Goal: Use online tool/utility: Utilize a website feature to perform a specific function

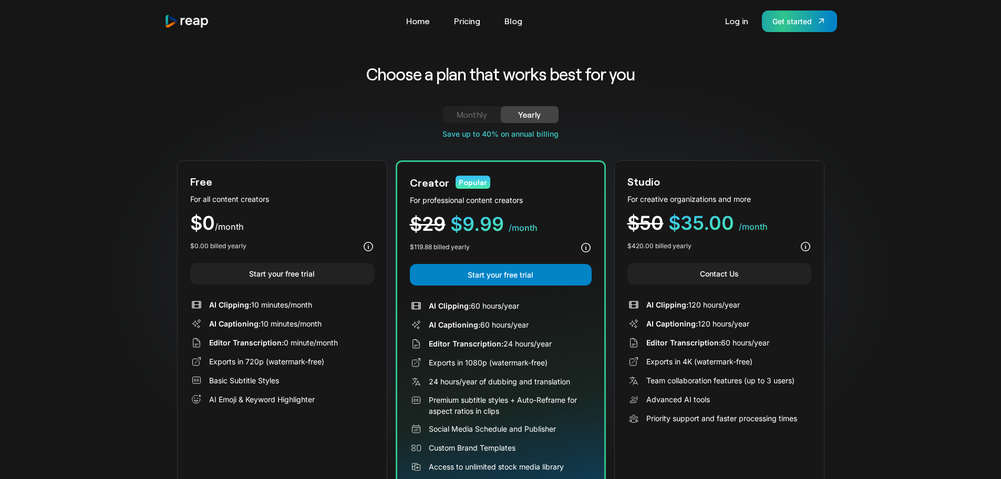
click at [782, 28] on link "Get started" at bounding box center [799, 22] width 75 height 22
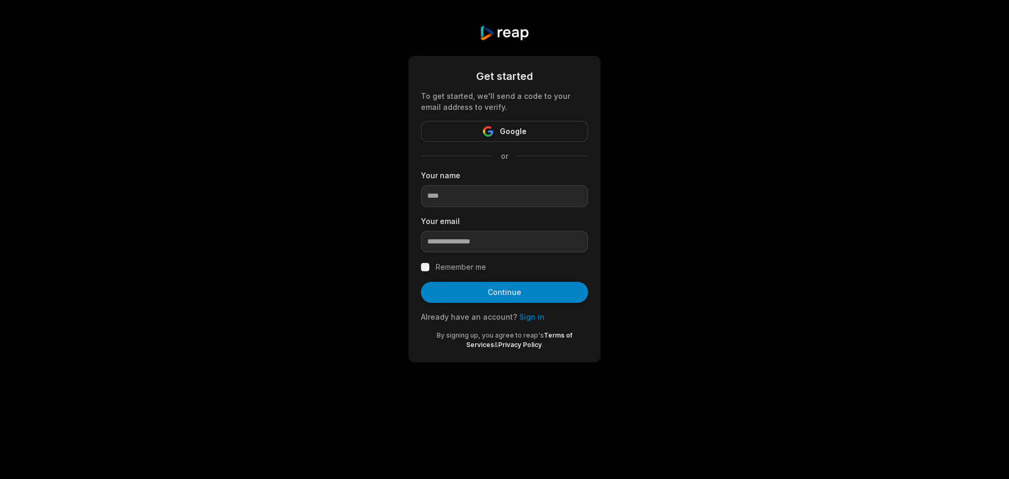
click at [522, 140] on button "Google" at bounding box center [504, 131] width 167 height 21
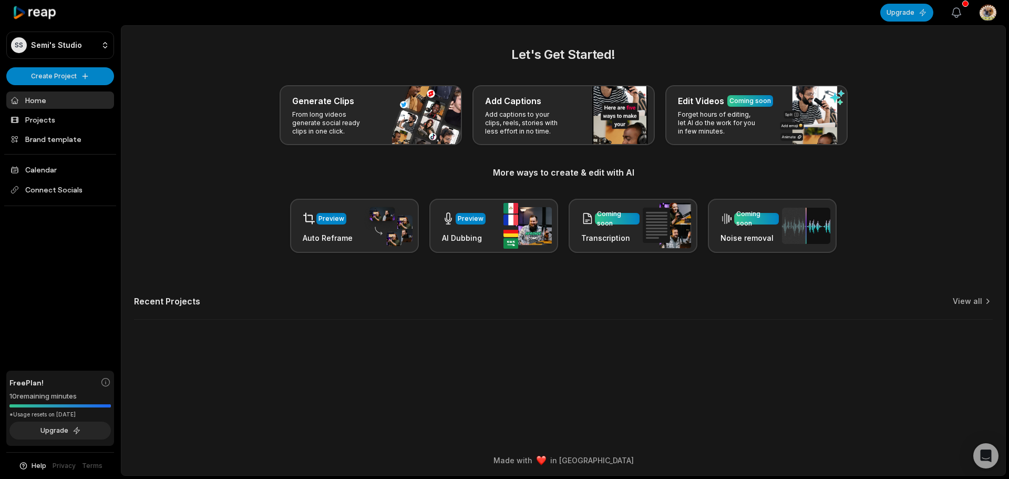
click at [950, 17] on icon "button" at bounding box center [956, 12] width 13 height 13
click at [950, 12] on icon "button" at bounding box center [956, 12] width 13 height 13
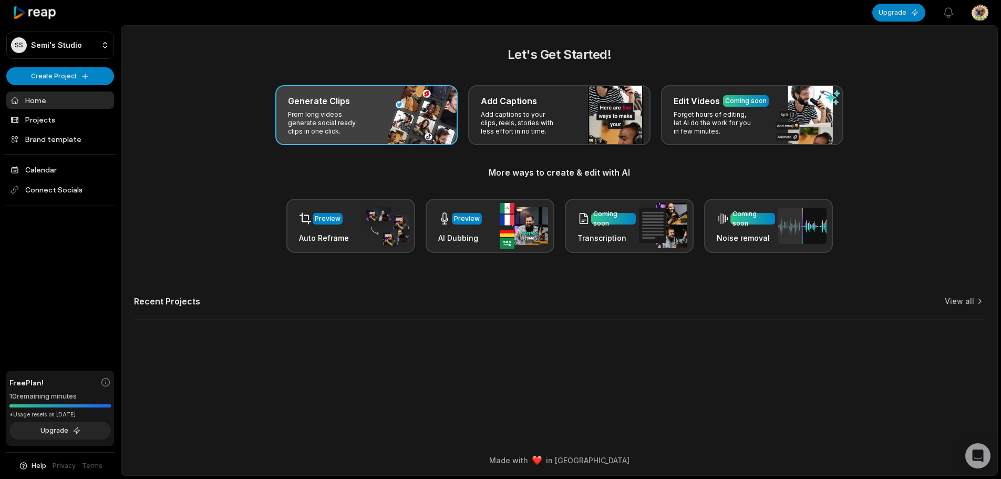
click at [360, 125] on p "From long videos generate social ready clips in one click." at bounding box center [328, 122] width 81 height 25
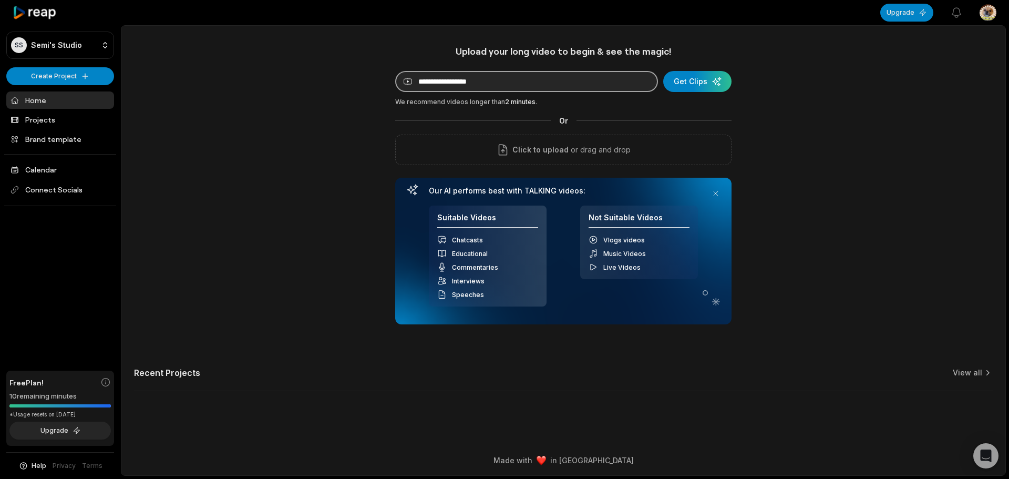
click at [522, 80] on input at bounding box center [526, 81] width 263 height 21
paste input "**********"
type input "**********"
click at [672, 76] on div "submit" at bounding box center [697, 81] width 68 height 21
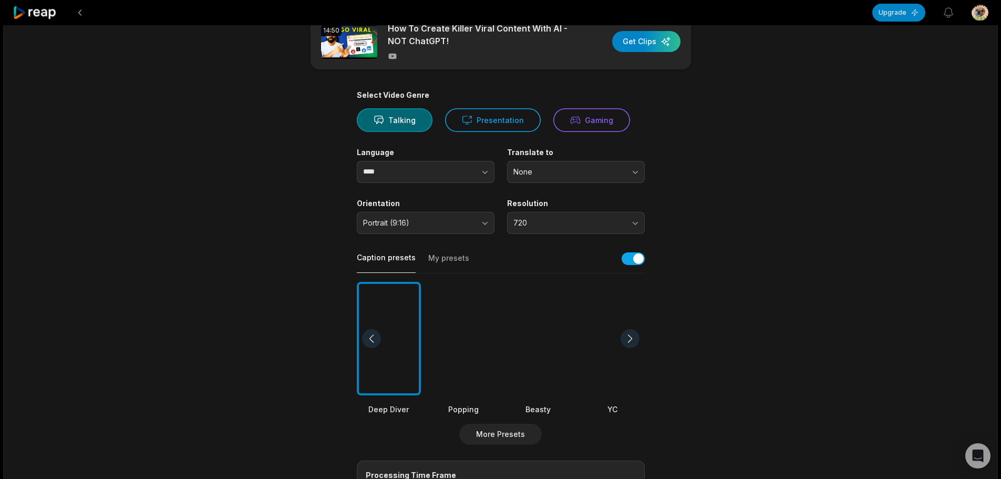
scroll to position [158, 0]
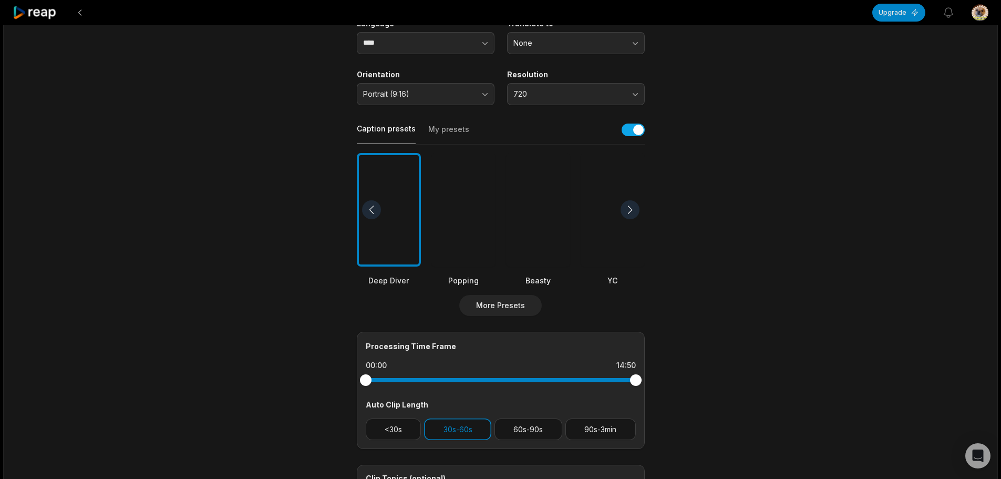
click at [628, 212] on div at bounding box center [630, 209] width 19 height 19
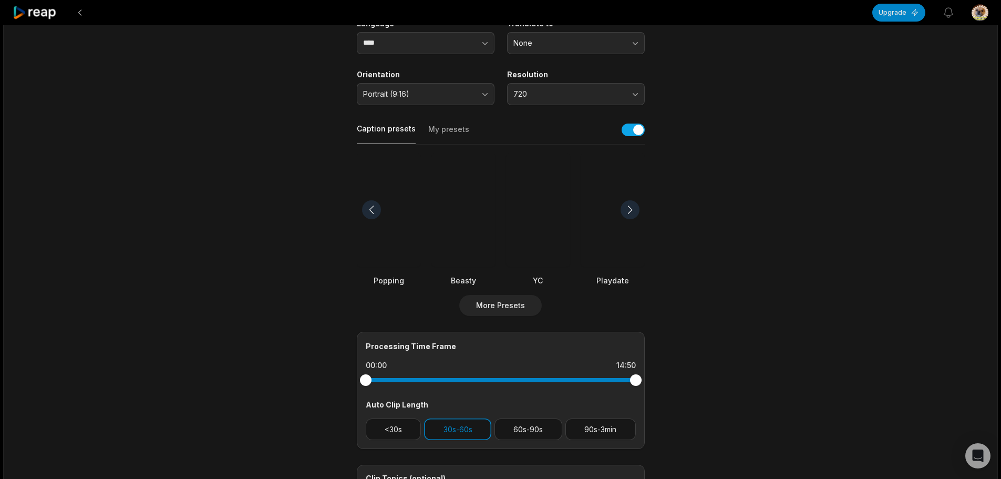
click at [641, 178] on div at bounding box center [613, 210] width 64 height 114
click at [632, 187] on div at bounding box center [613, 210] width 64 height 114
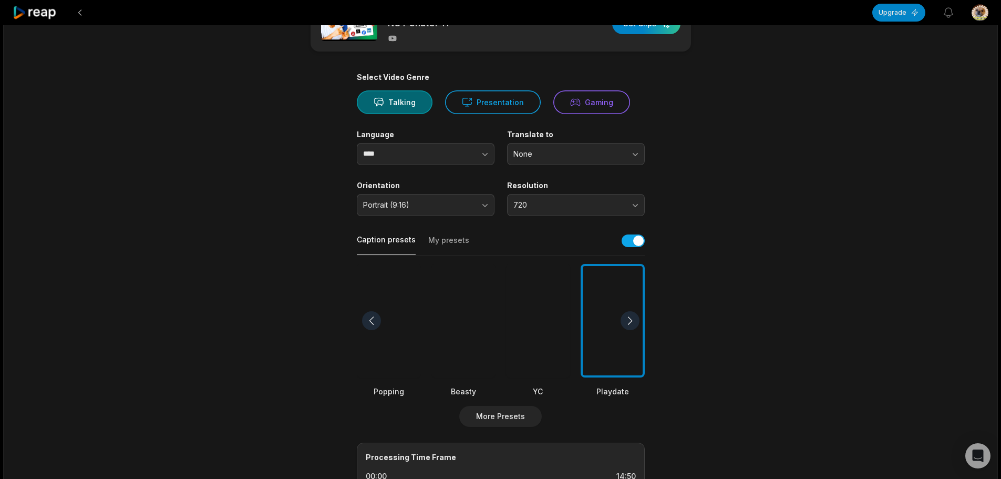
scroll to position [0, 0]
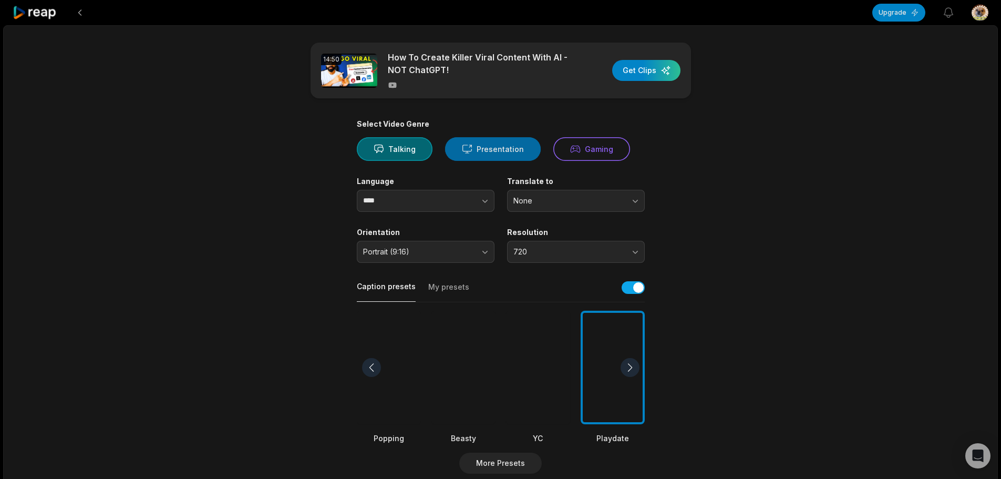
click at [501, 153] on button "Presentation" at bounding box center [493, 149] width 96 height 24
click at [399, 157] on button "Talking" at bounding box center [395, 149] width 76 height 24
click at [435, 204] on button "button" at bounding box center [464, 201] width 60 height 22
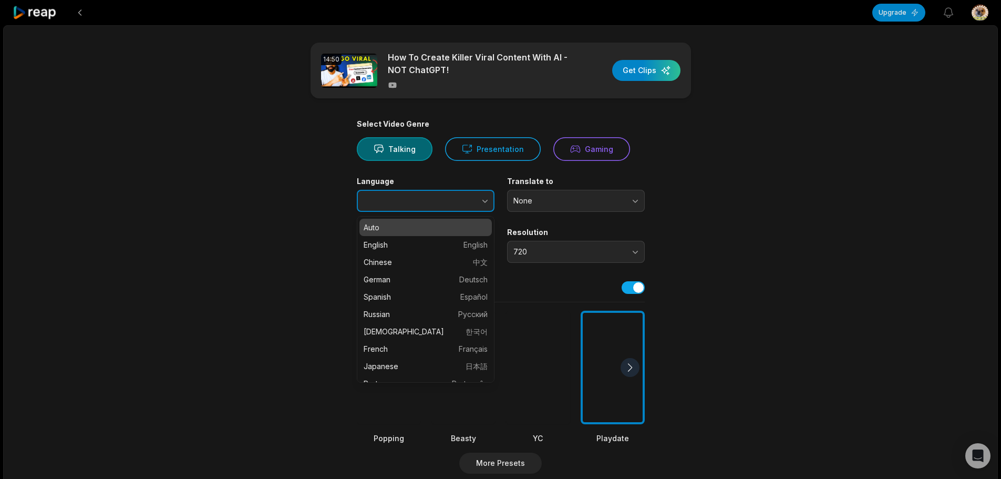
type input "****"
click at [435, 204] on button "button" at bounding box center [464, 201] width 60 height 22
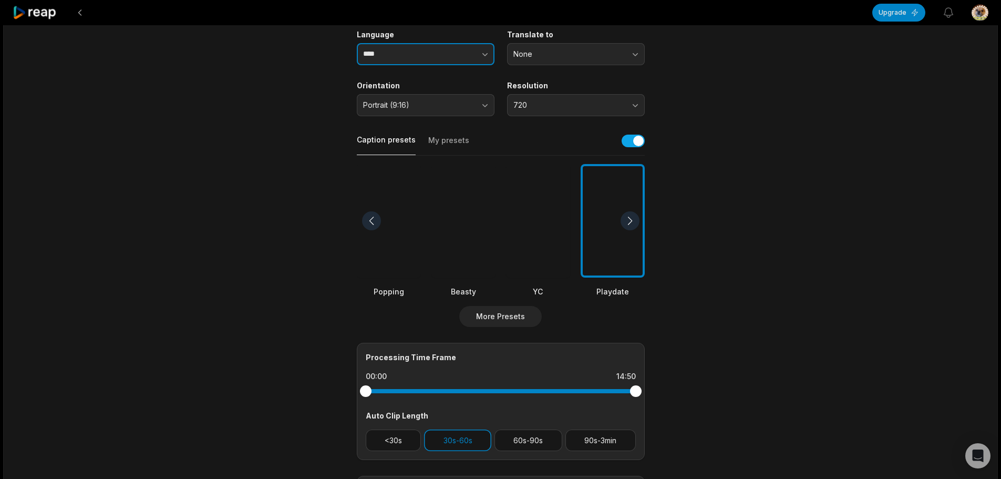
scroll to position [158, 0]
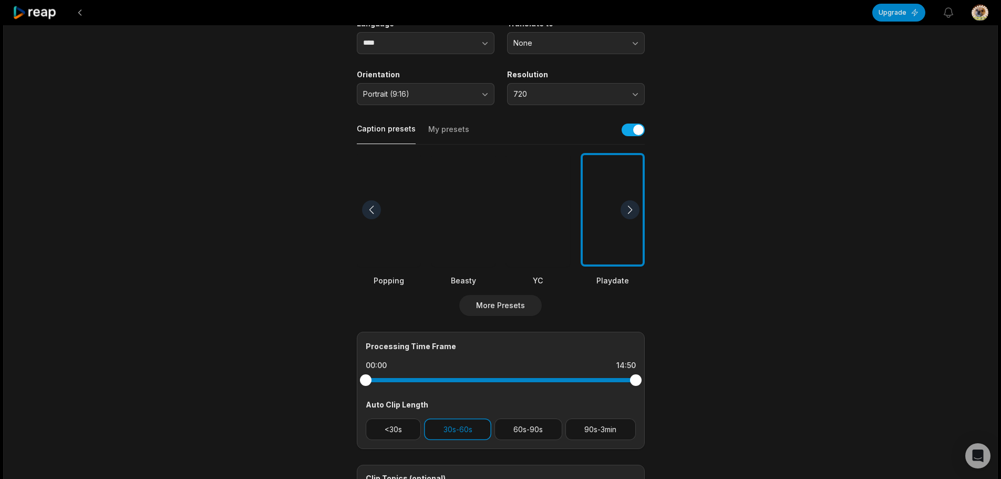
click at [467, 233] on div at bounding box center [464, 210] width 64 height 114
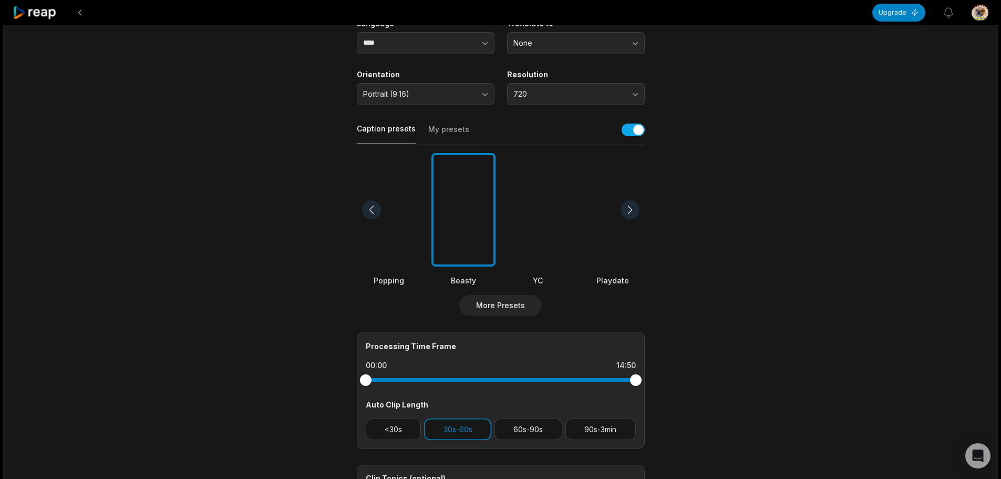
click at [545, 253] on div at bounding box center [538, 210] width 64 height 114
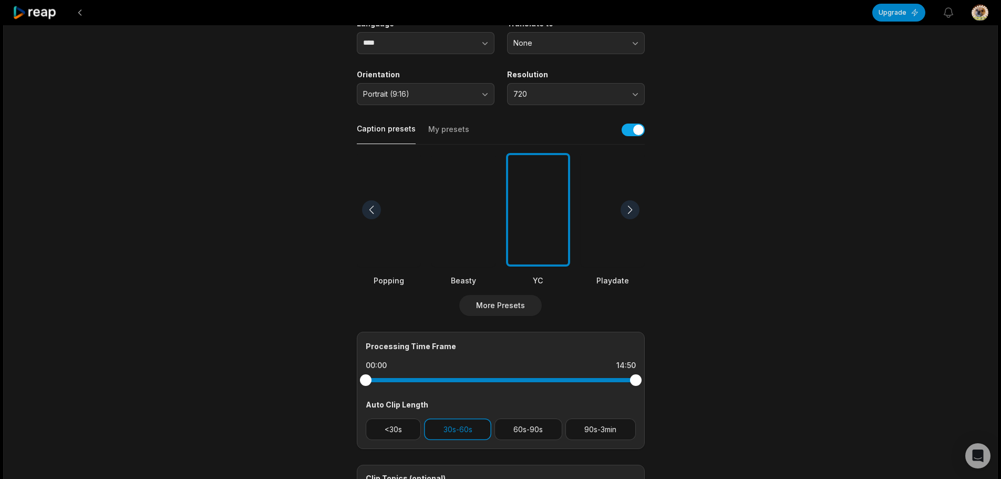
click at [364, 218] on div at bounding box center [389, 210] width 64 height 114
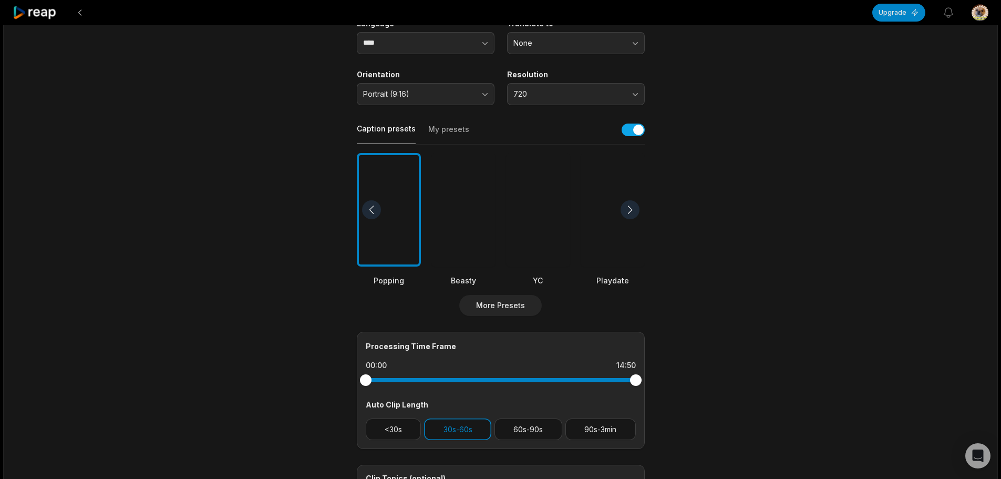
click at [368, 217] on div at bounding box center [371, 209] width 19 height 19
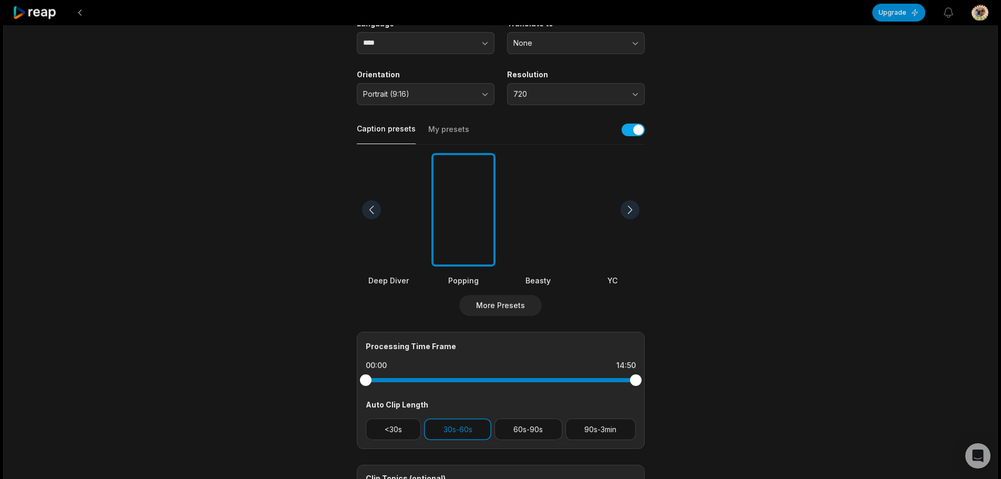
click at [370, 204] on div at bounding box center [371, 209] width 19 height 19
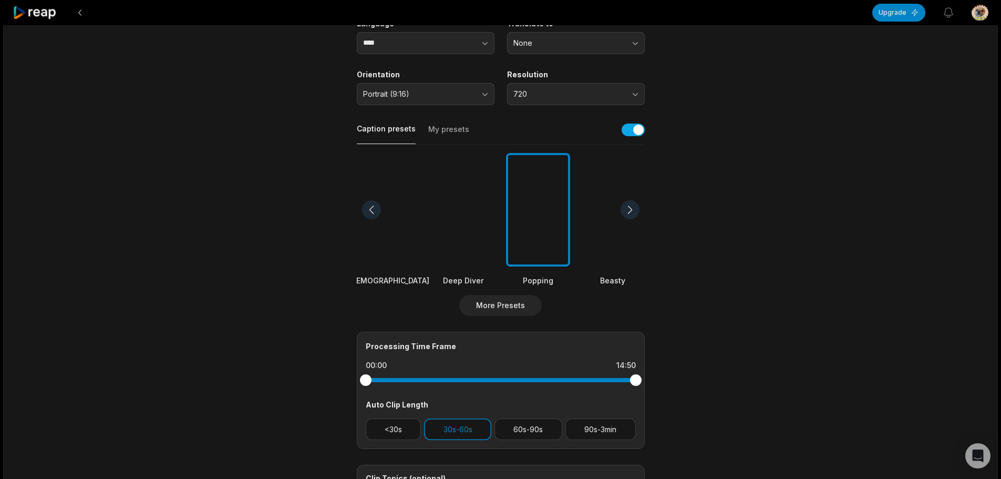
click at [370, 204] on div at bounding box center [371, 209] width 19 height 19
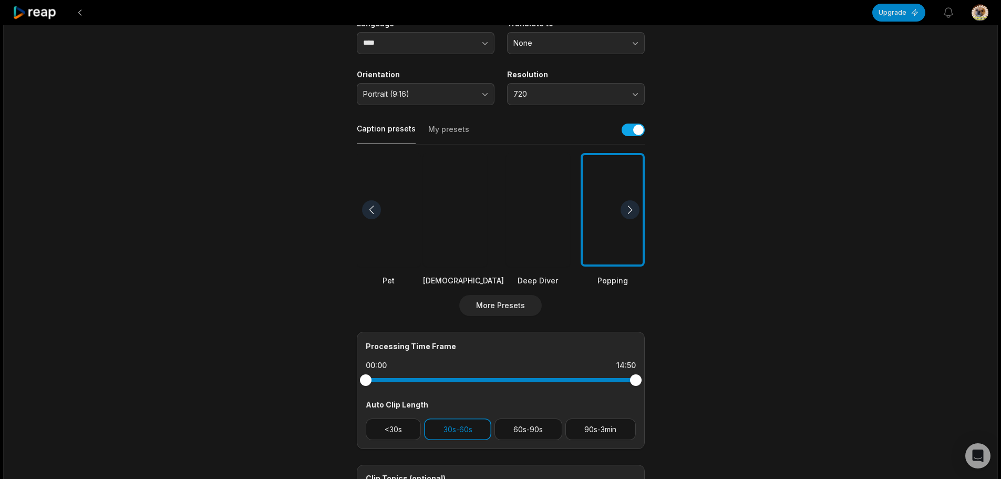
click at [370, 204] on div at bounding box center [371, 209] width 19 height 19
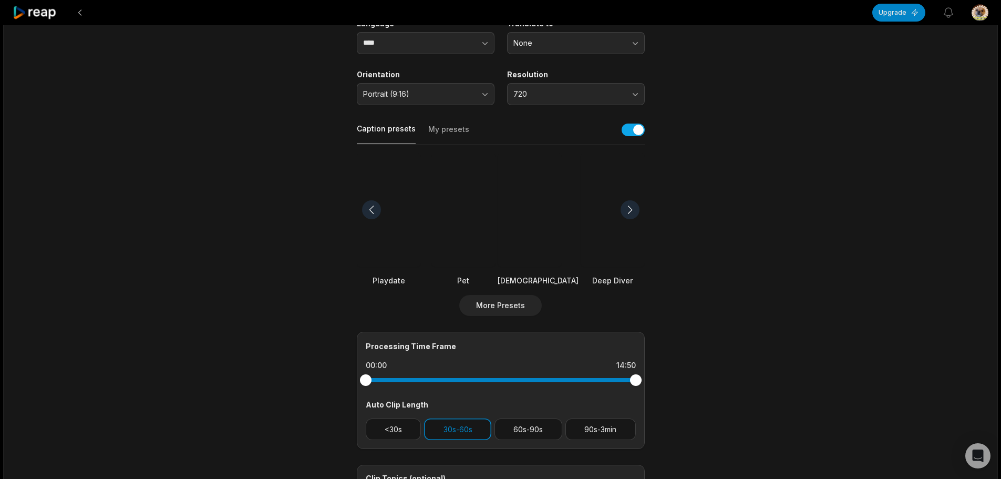
click at [370, 204] on div at bounding box center [371, 209] width 19 height 19
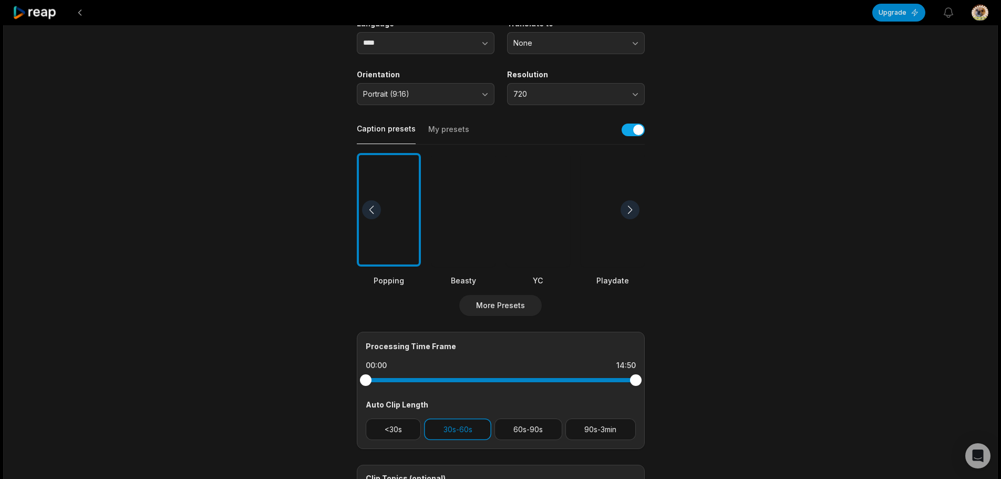
click at [369, 205] on div at bounding box center [371, 209] width 19 height 19
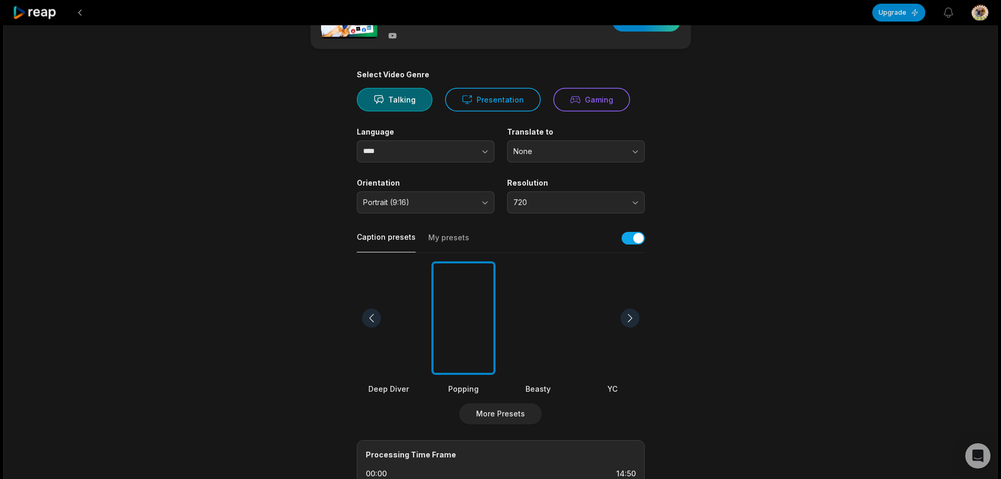
scroll to position [53, 0]
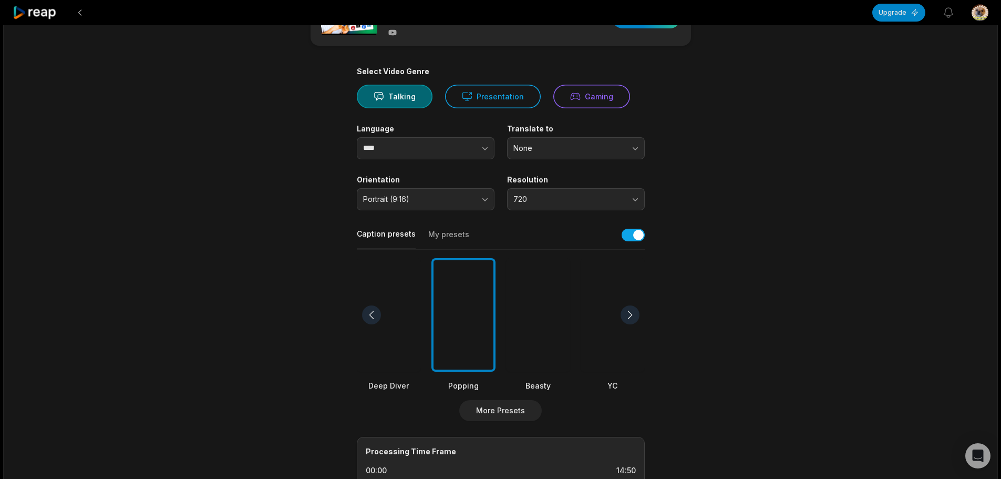
click at [394, 283] on div at bounding box center [389, 315] width 64 height 114
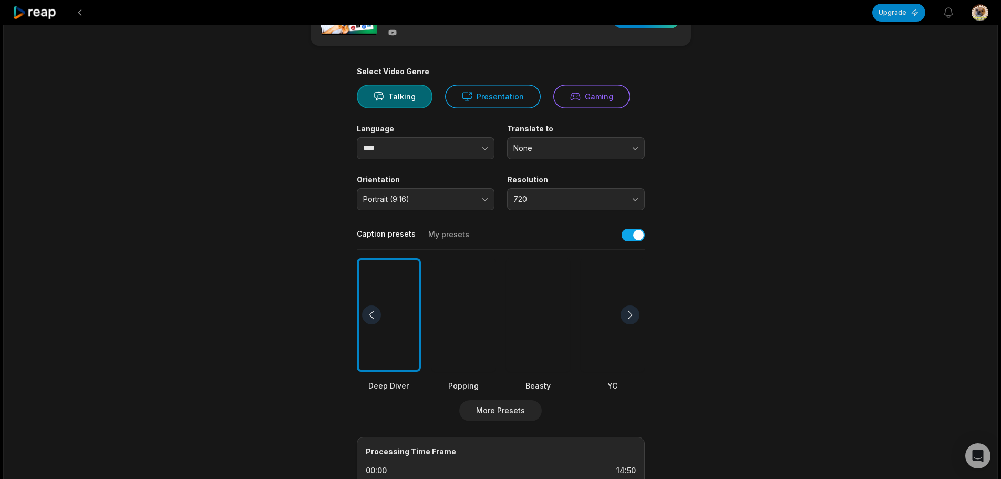
click at [437, 302] on div at bounding box center [464, 315] width 64 height 114
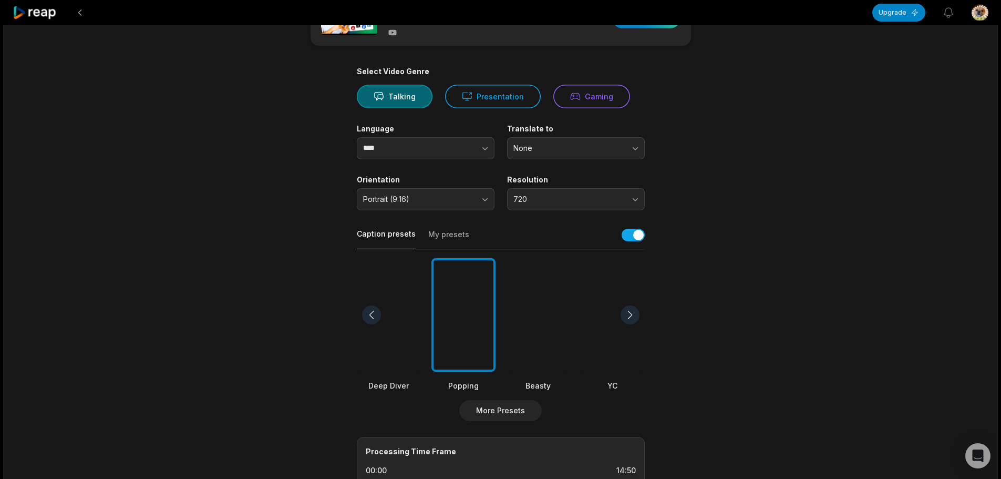
click at [519, 425] on div "Select Video Genre Talking Presentation Gaming Language **** Translate to None …" at bounding box center [501, 350] width 288 height 567
click at [519, 419] on button "More Presets" at bounding box center [500, 410] width 83 height 21
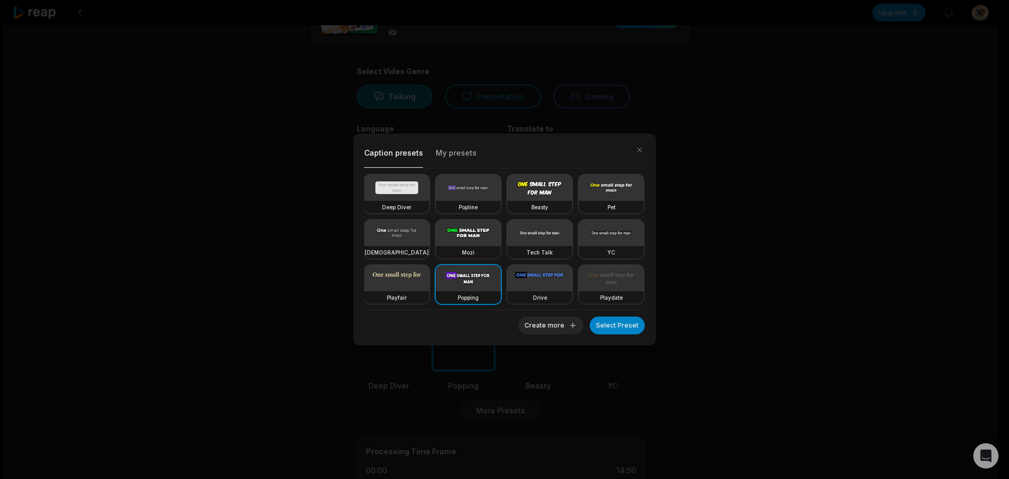
click at [557, 351] on div "Caption presets My presets Deep Diver Popline Beasty Pet Zen Mozi Tech Talk YC …" at bounding box center [504, 239] width 1009 height 479
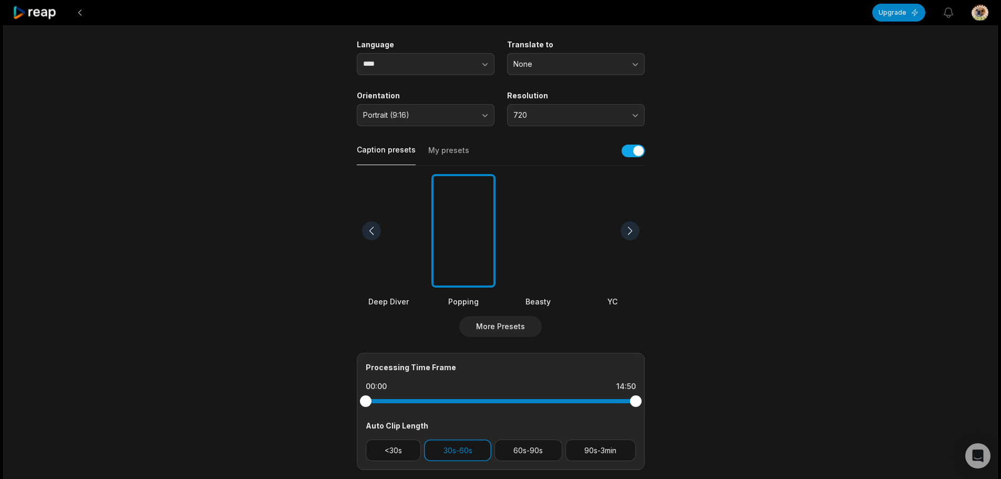
scroll to position [158, 0]
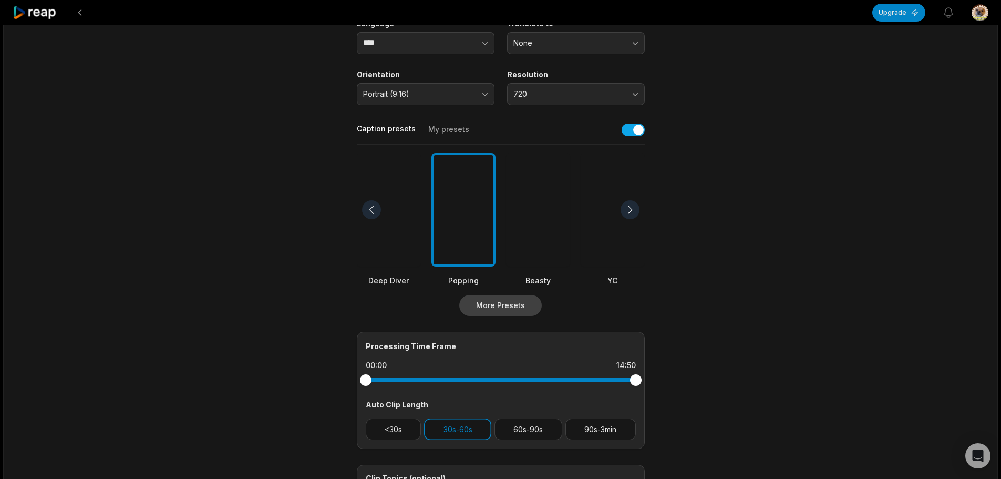
click at [528, 297] on button "More Presets" at bounding box center [500, 305] width 83 height 21
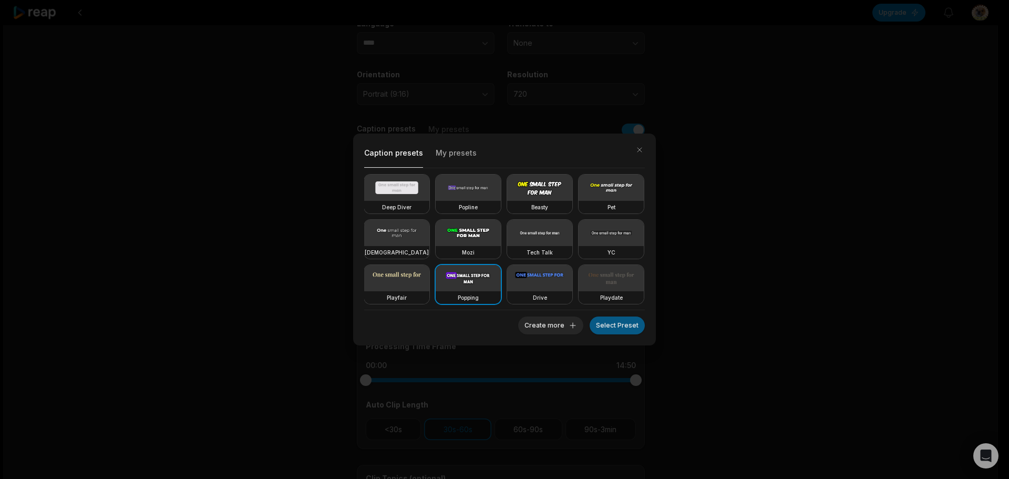
click at [615, 325] on button "Select Preset" at bounding box center [617, 325] width 55 height 18
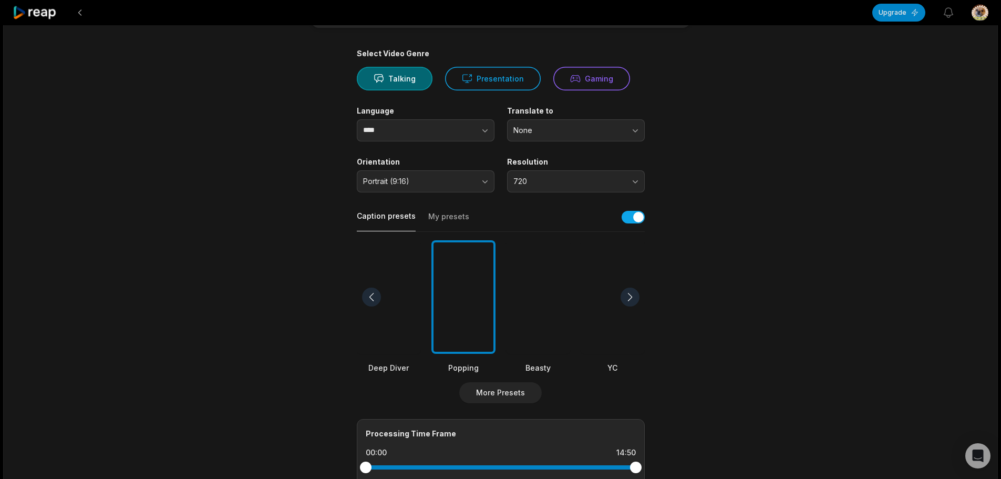
scroll to position [73, 0]
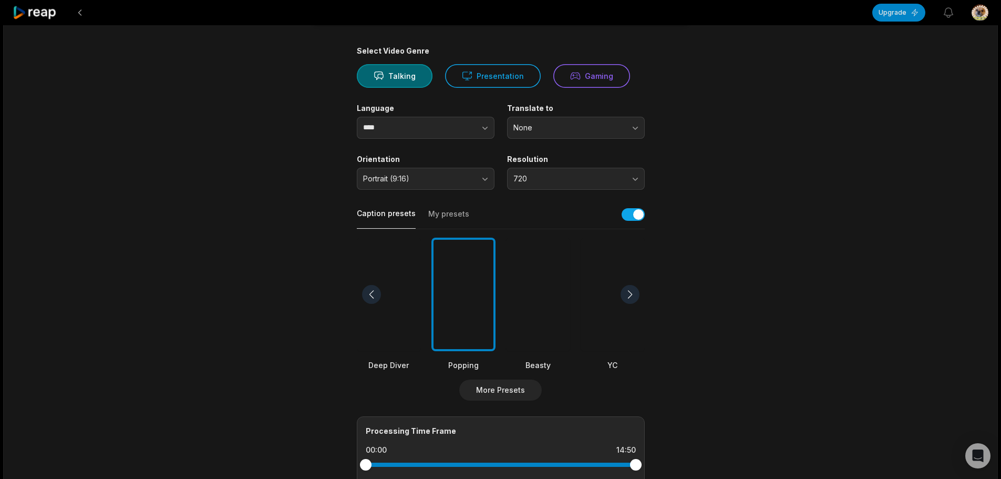
click at [413, 305] on div at bounding box center [389, 295] width 64 height 114
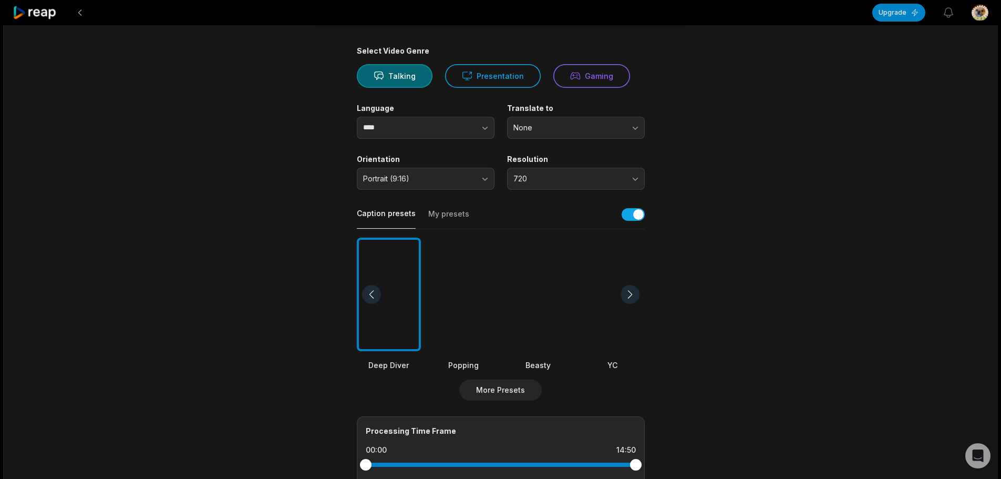
drag, startPoint x: 405, startPoint y: 310, endPoint x: 678, endPoint y: 233, distance: 282.9
click at [678, 233] on main "14:50 How To Create Killer Viral Content With AI - NOT ChatGPT! Get Clips Selec…" at bounding box center [501, 292] width 509 height 644
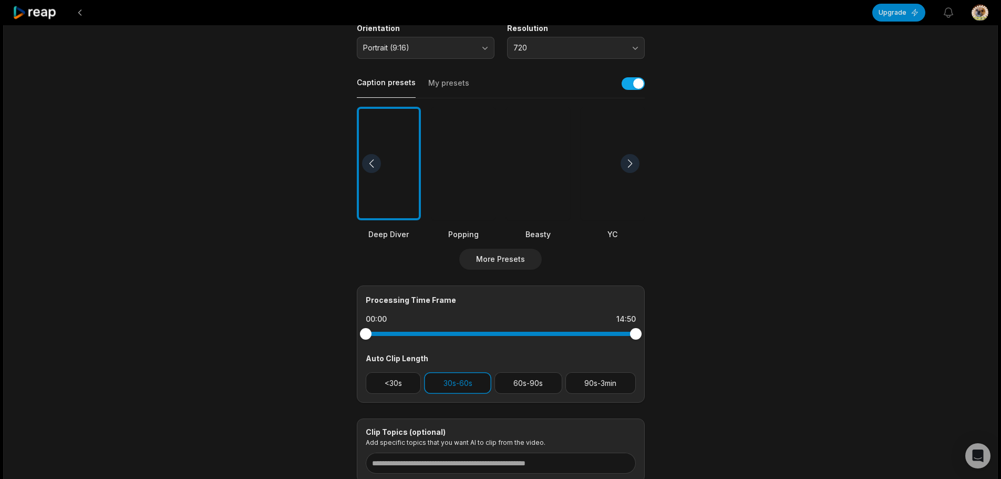
scroll to position [283, 0]
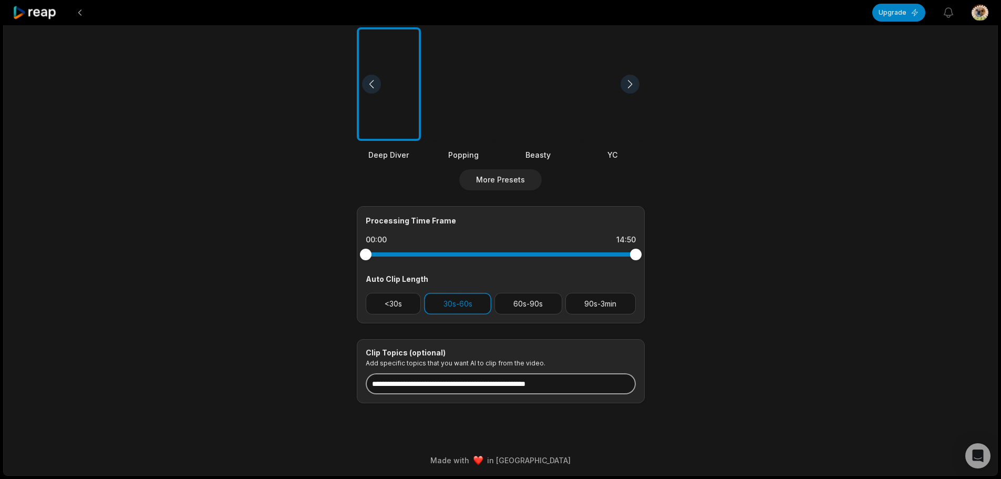
click at [485, 385] on input at bounding box center [501, 383] width 270 height 21
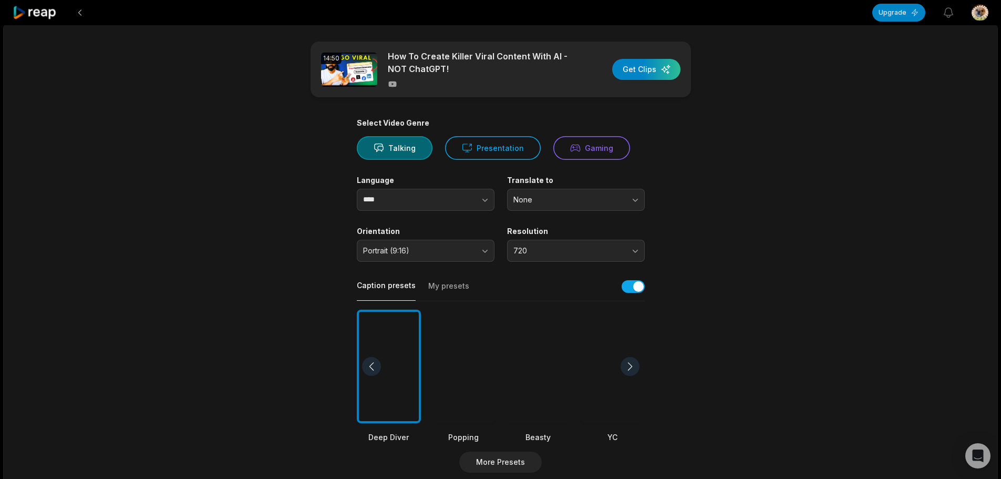
scroll to position [0, 0]
click at [657, 66] on div "button" at bounding box center [646, 70] width 68 height 21
click at [483, 322] on div at bounding box center [464, 368] width 64 height 114
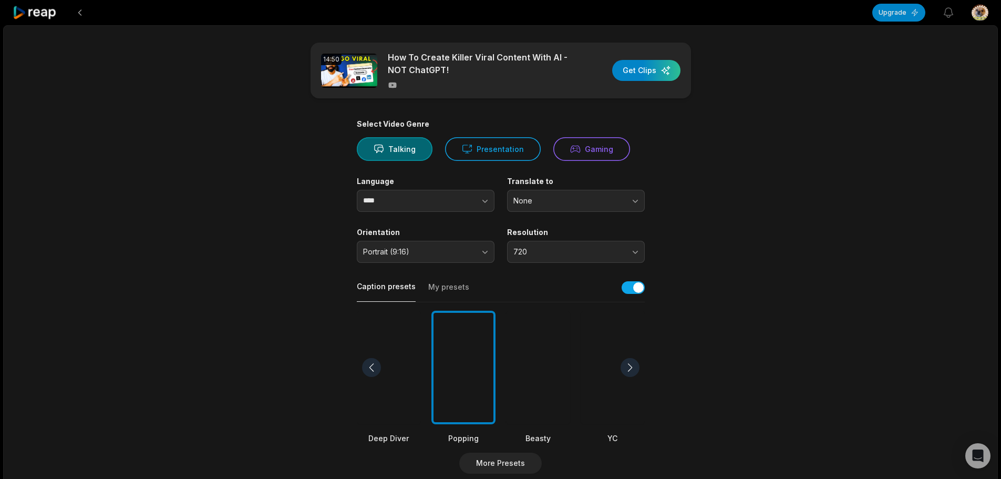
click at [483, 322] on div at bounding box center [464, 368] width 64 height 114
click at [466, 350] on div at bounding box center [464, 368] width 64 height 114
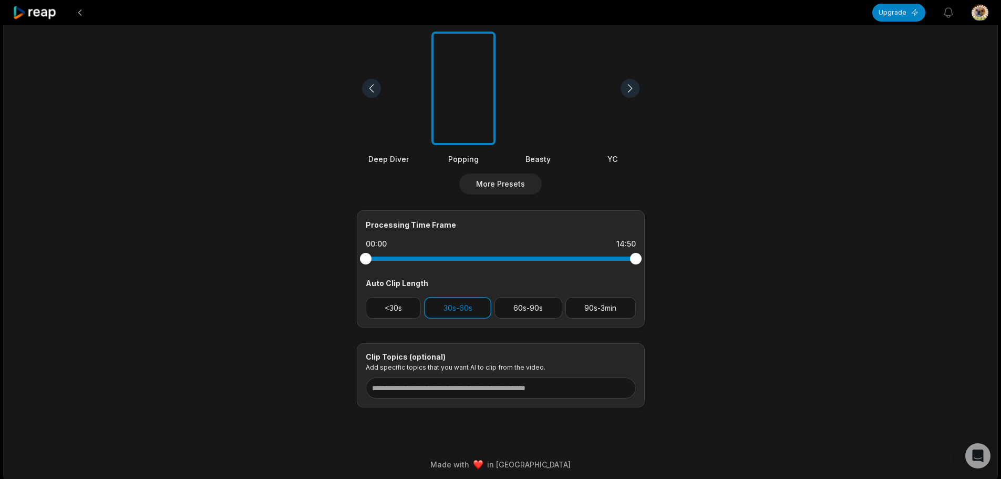
scroll to position [283, 0]
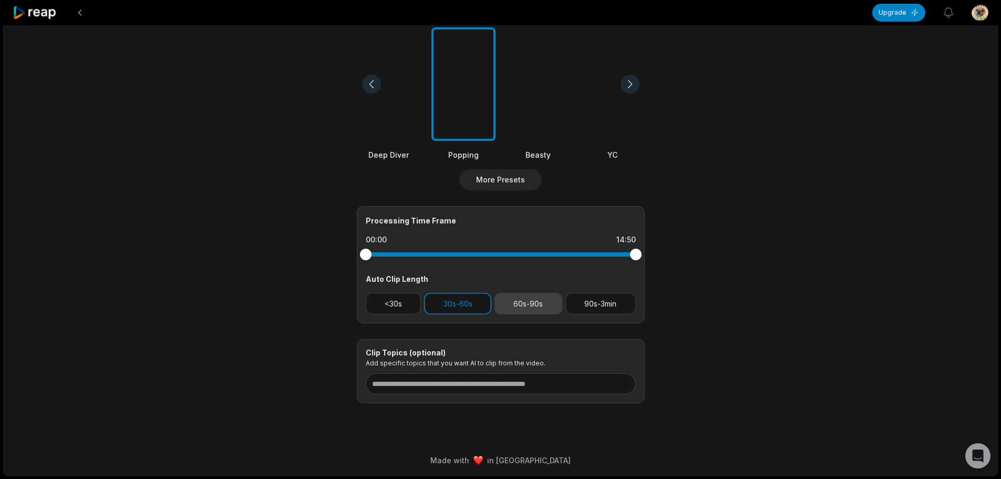
click at [549, 297] on button "60s-90s" at bounding box center [529, 304] width 68 height 22
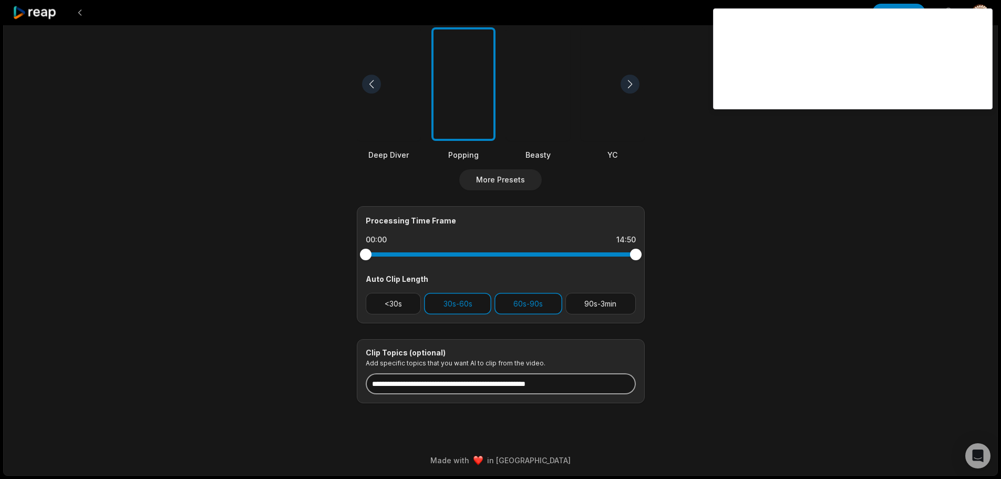
click at [525, 388] on input at bounding box center [501, 383] width 270 height 21
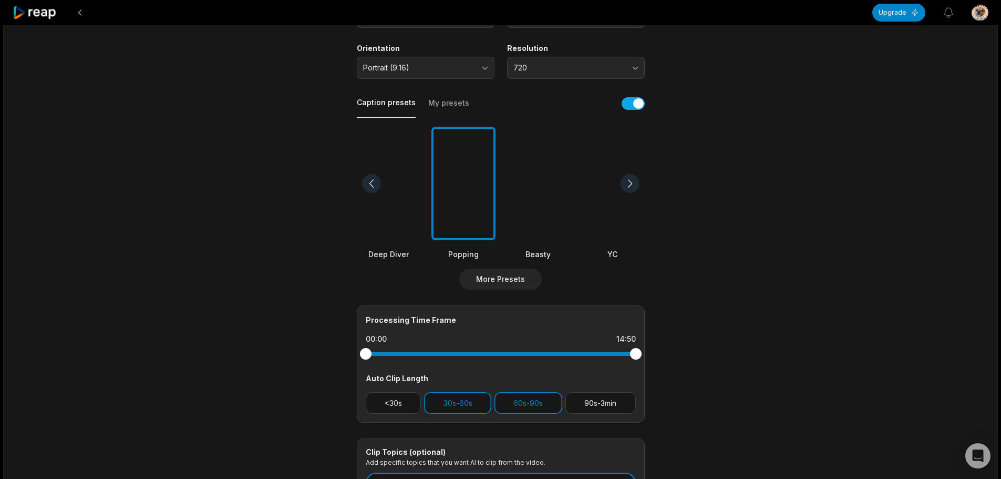
scroll to position [0, 0]
